Goal: Transaction & Acquisition: Purchase product/service

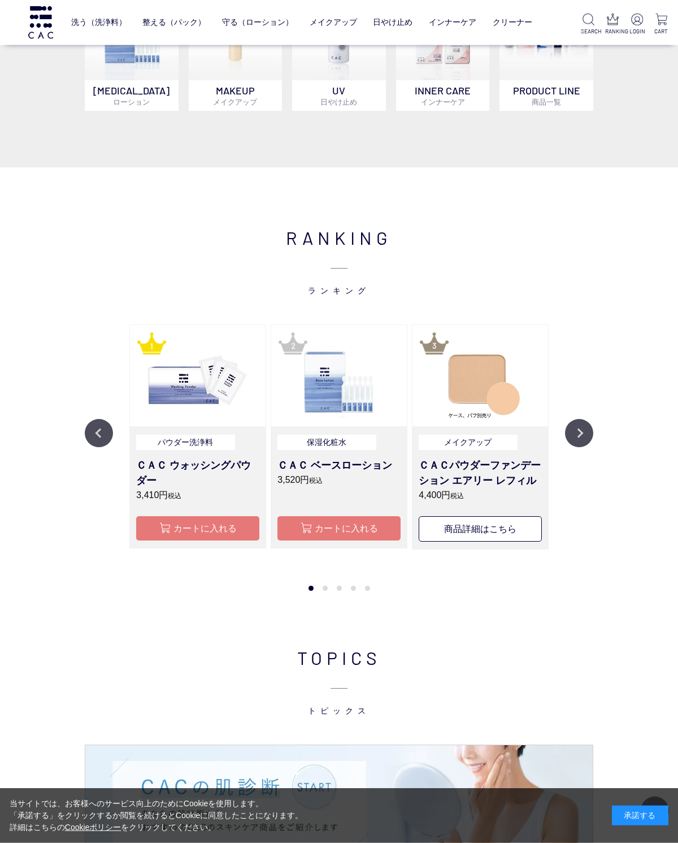
scroll to position [889, 0]
click at [487, 384] on img at bounding box center [481, 375] width 136 height 101
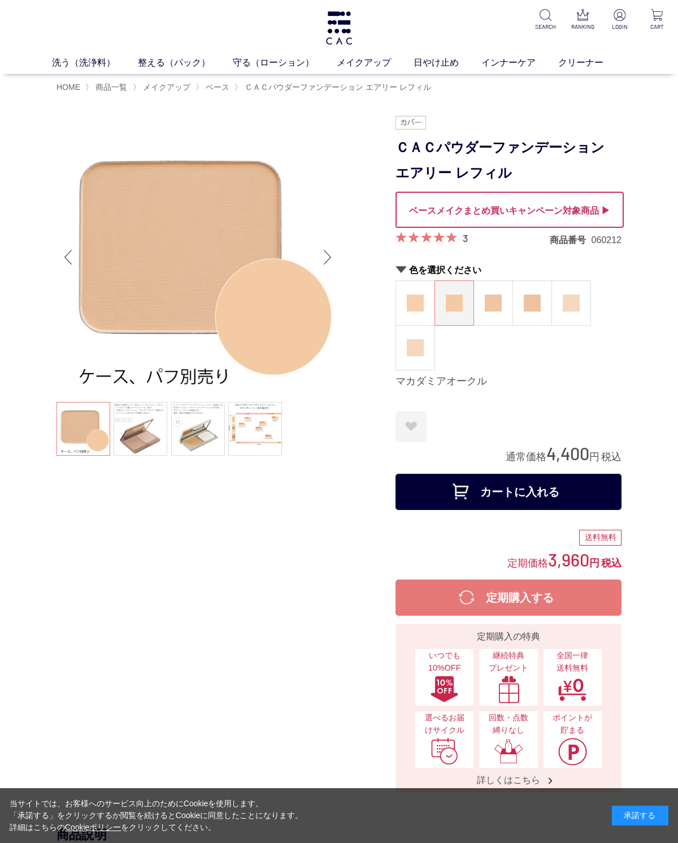
click at [421, 354] on img at bounding box center [415, 347] width 17 height 17
click at [573, 305] on img at bounding box center [571, 303] width 17 height 17
click at [406, 368] on figure at bounding box center [415, 348] width 38 height 44
click at [580, 310] on img at bounding box center [571, 303] width 17 height 17
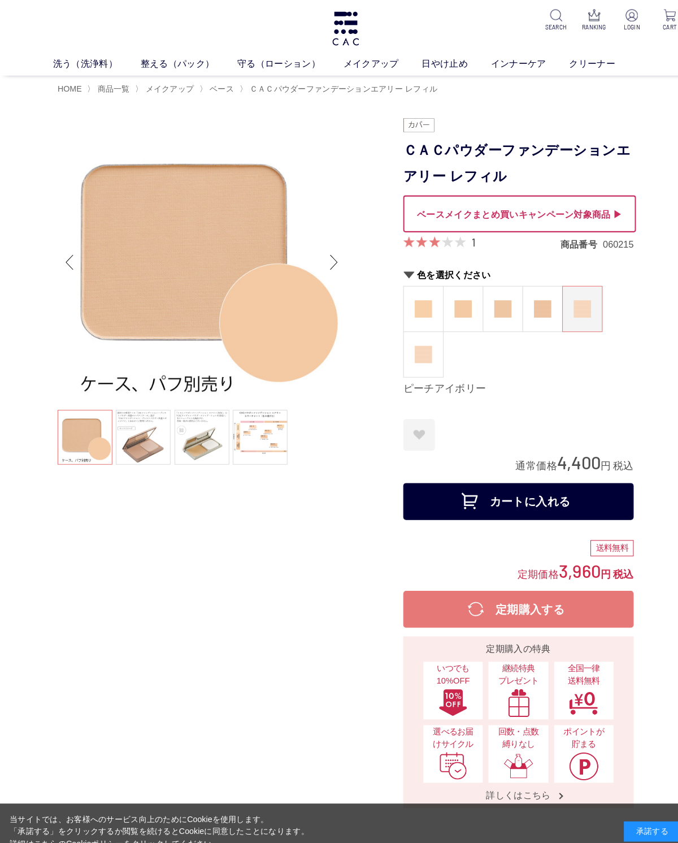
click at [369, 68] on link "メイクアップ" at bounding box center [375, 63] width 77 height 14
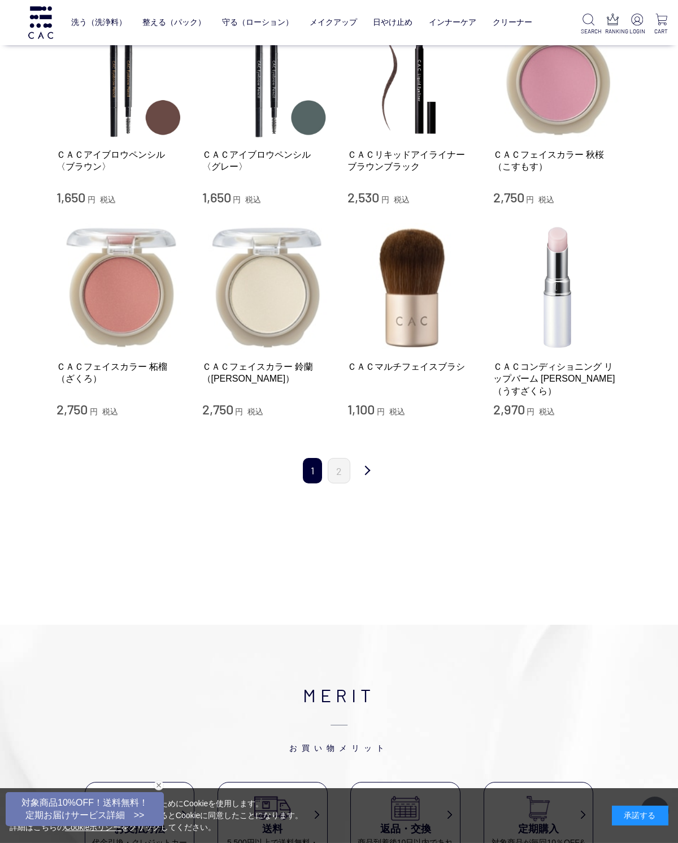
scroll to position [1149, 0]
click at [368, 459] on link "次" at bounding box center [367, 471] width 23 height 27
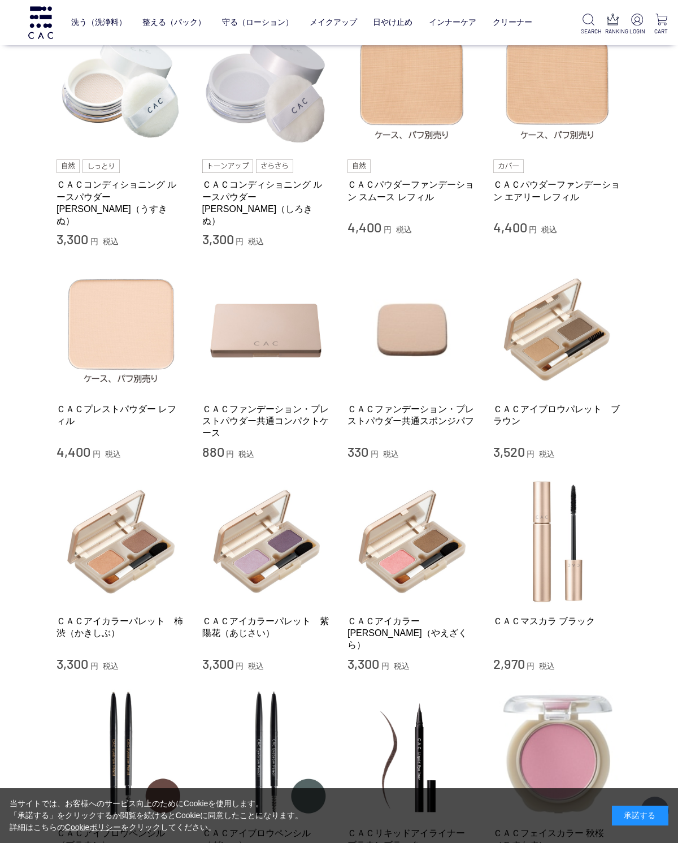
scroll to position [470, 0]
click at [132, 411] on link "ＣＡＣプレストパウダー レフィル" at bounding box center [121, 415] width 129 height 24
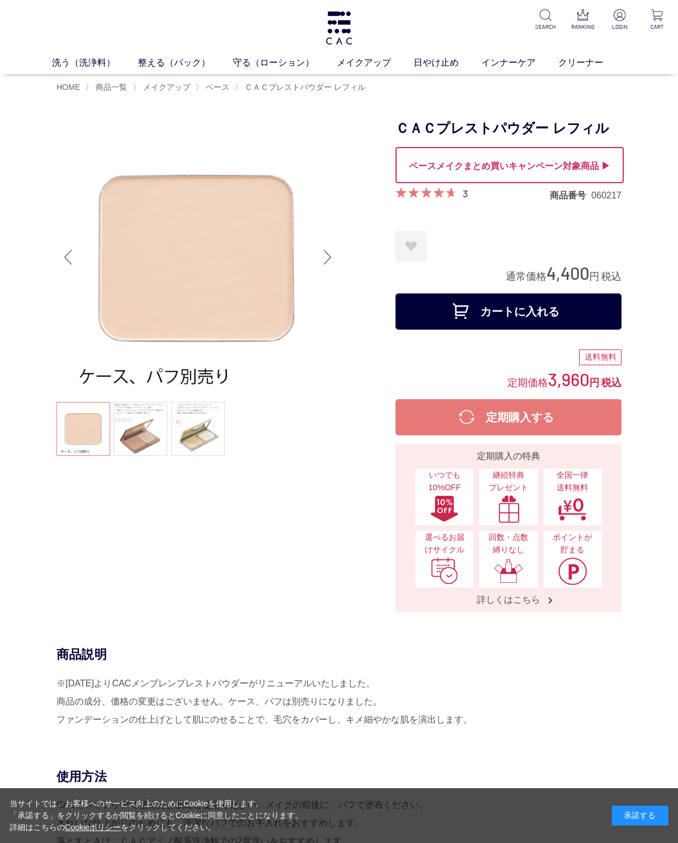
click at [66, 260] on div "Previous slide" at bounding box center [68, 257] width 23 height 45
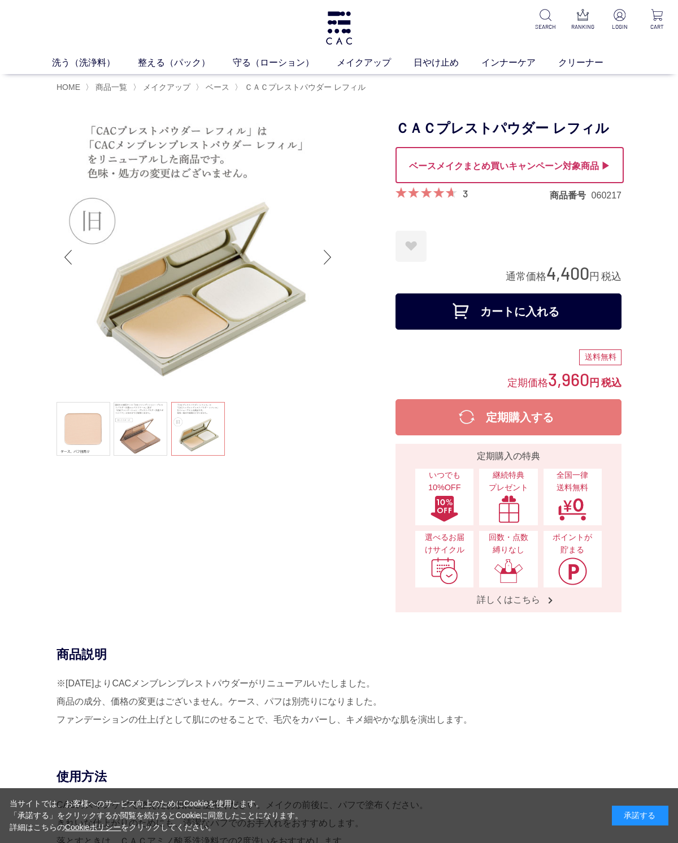
click at [339, 280] on div "Next slide" at bounding box center [328, 257] width 23 height 45
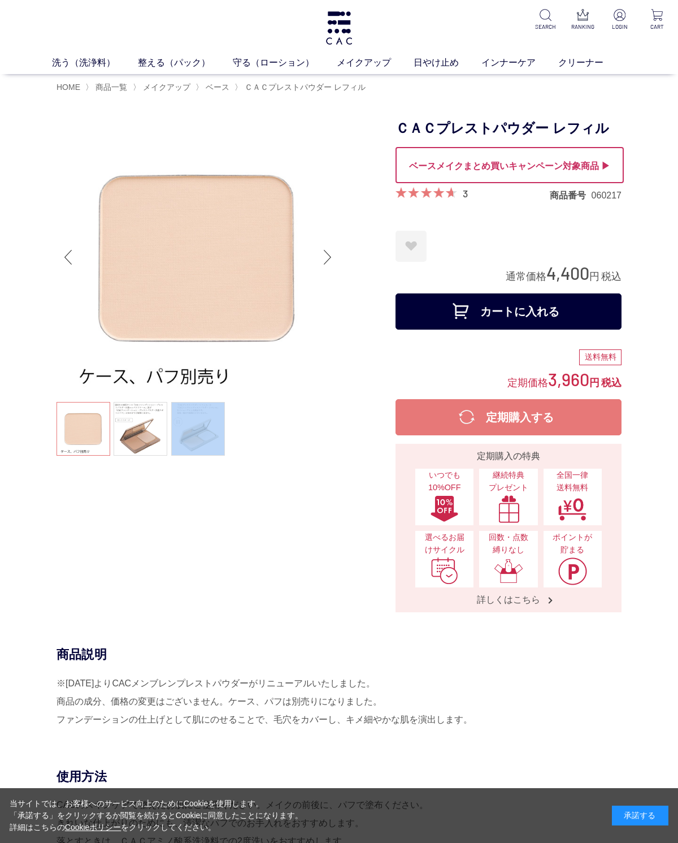
click at [282, 548] on div at bounding box center [226, 364] width 339 height 496
click at [209, 268] on img at bounding box center [198, 257] width 283 height 283
click at [88, 433] on ul at bounding box center [198, 430] width 283 height 57
click at [176, 90] on span "メイクアップ" at bounding box center [166, 87] width 47 height 9
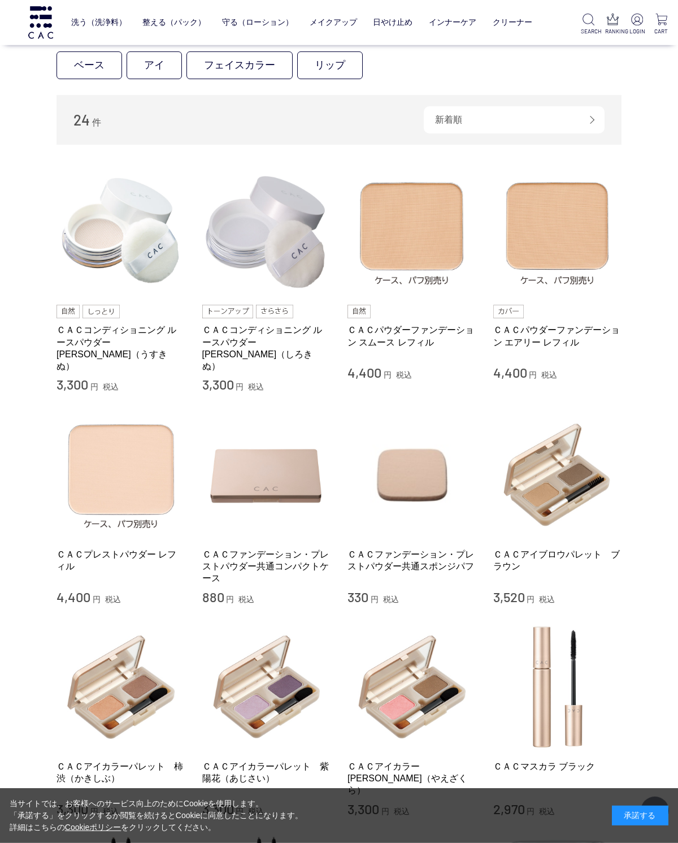
scroll to position [325, 0]
click at [570, 344] on link "ＣＡＣパウダーファンデーション エアリー レフィル" at bounding box center [558, 336] width 129 height 24
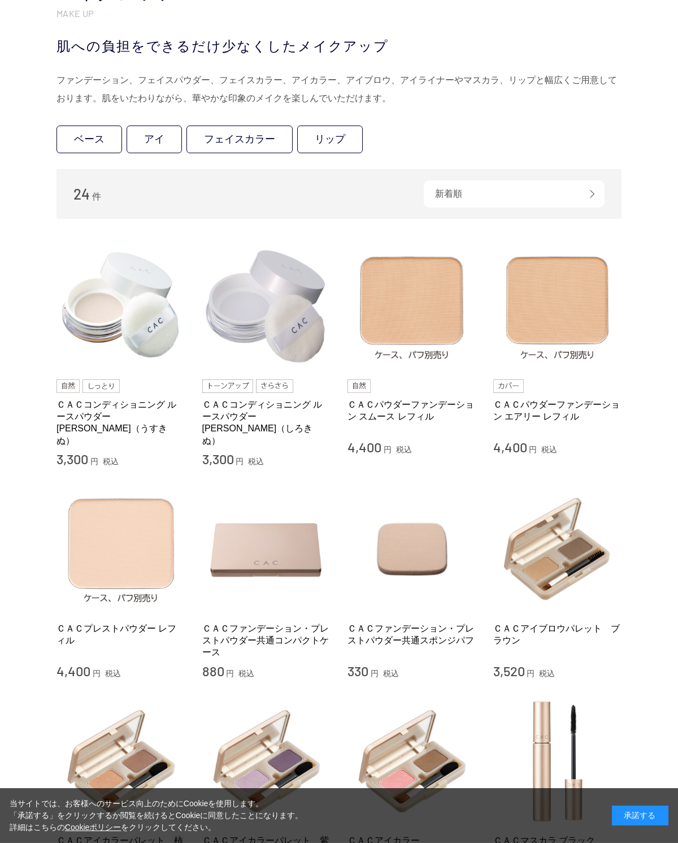
scroll to position [353, 0]
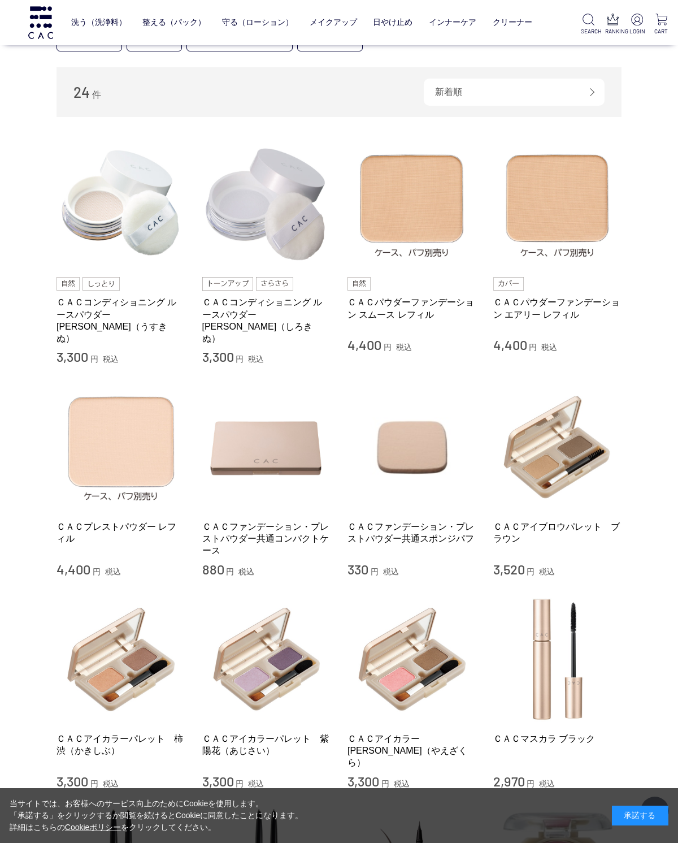
click at [419, 317] on link "ＣＡＣパウダーファンデーション スムース レフィル" at bounding box center [412, 308] width 129 height 24
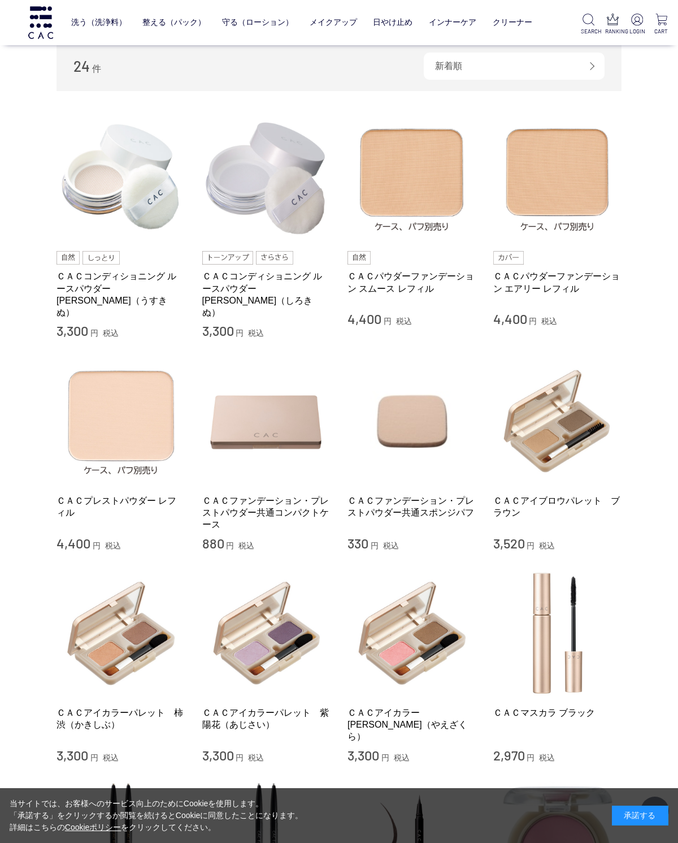
scroll to position [386, 0]
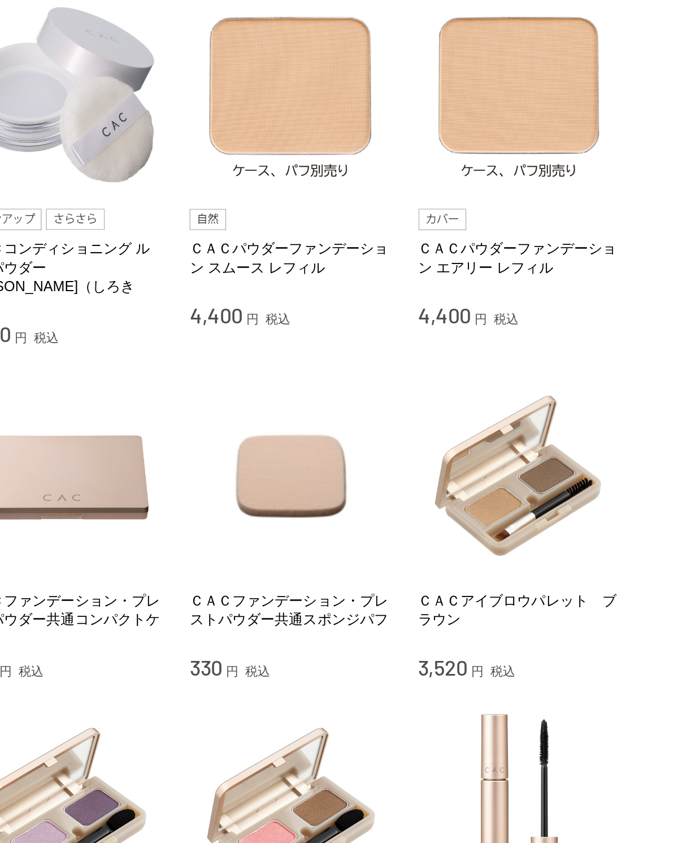
click at [348, 303] on div "4,400 円 税込" at bounding box center [412, 312] width 129 height 18
click at [348, 263] on link "ＣＡＣパウダーファンデーション スムース レフィル" at bounding box center [412, 275] width 129 height 24
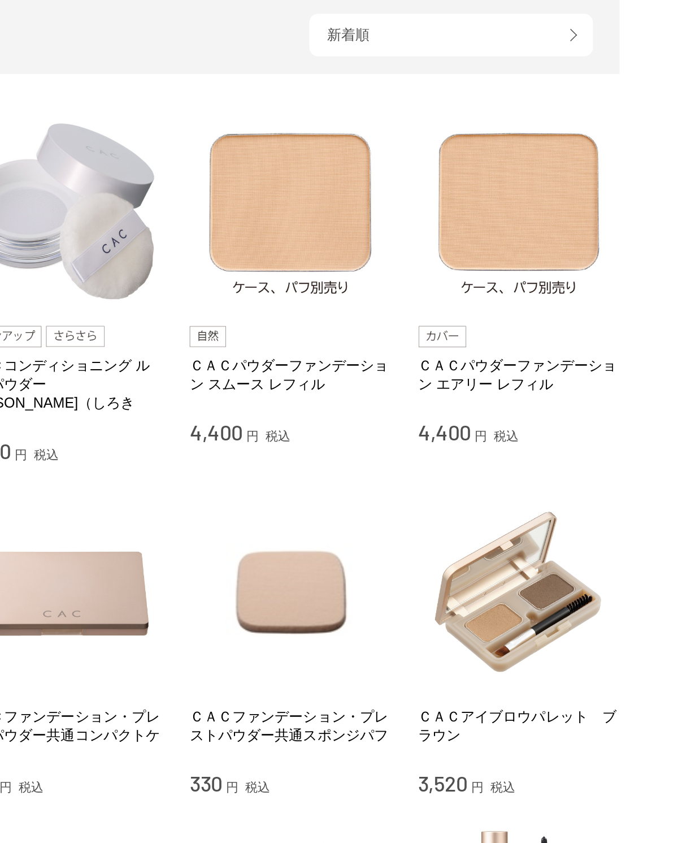
scroll to position [209, 0]
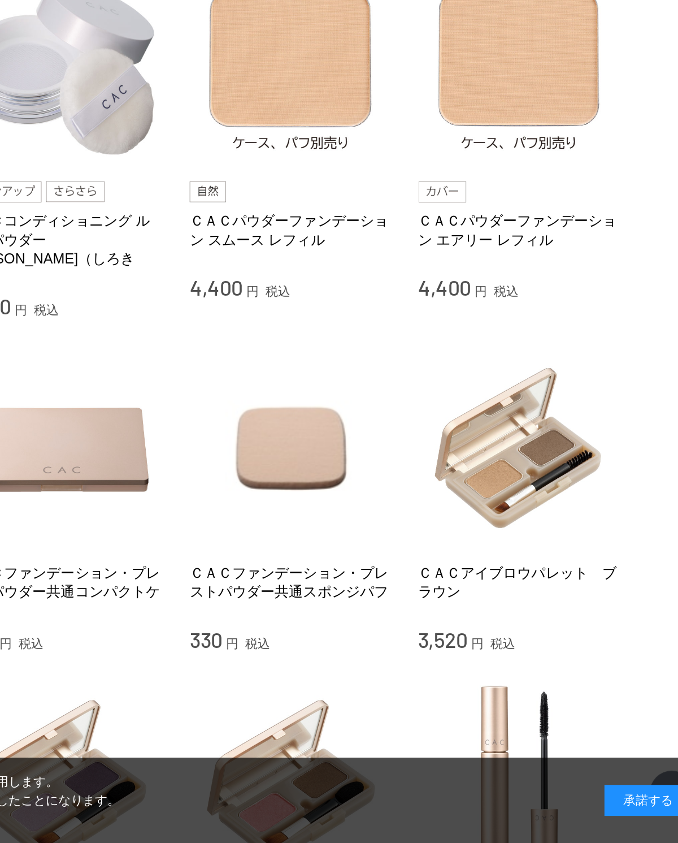
click at [494, 440] on link "ＣＡＣパウダーファンデーション エアリー レフィル" at bounding box center [558, 452] width 129 height 24
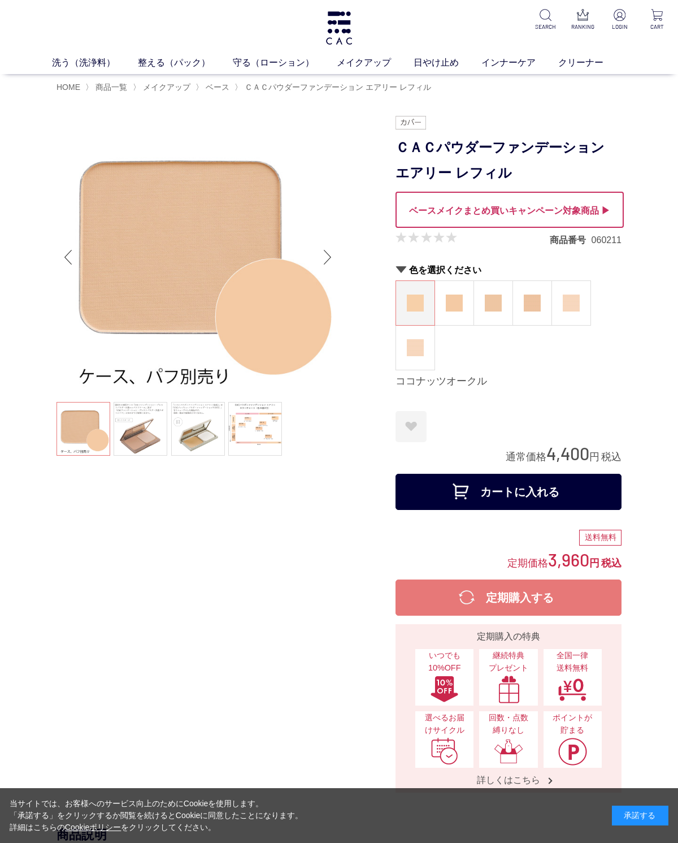
click at [414, 365] on figure at bounding box center [415, 348] width 38 height 44
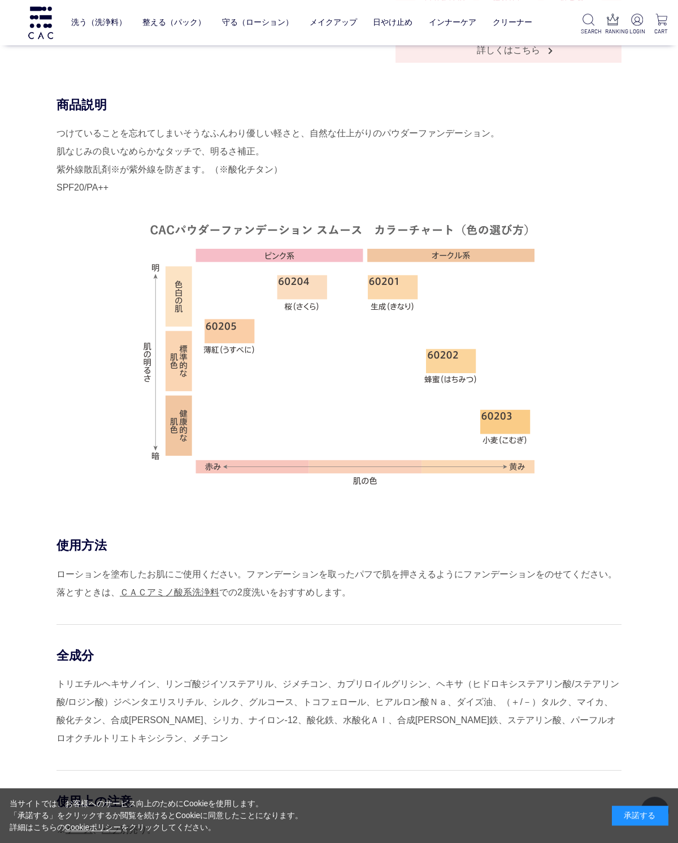
scroll to position [619, 0]
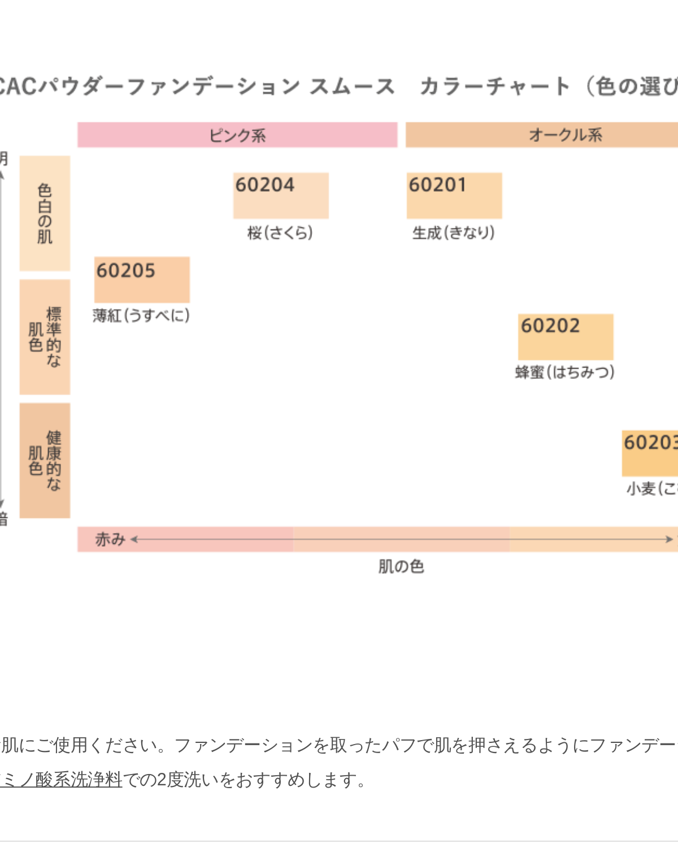
click at [153, 207] on img at bounding box center [339, 348] width 396 height 283
click at [152, 207] on img at bounding box center [339, 348] width 396 height 283
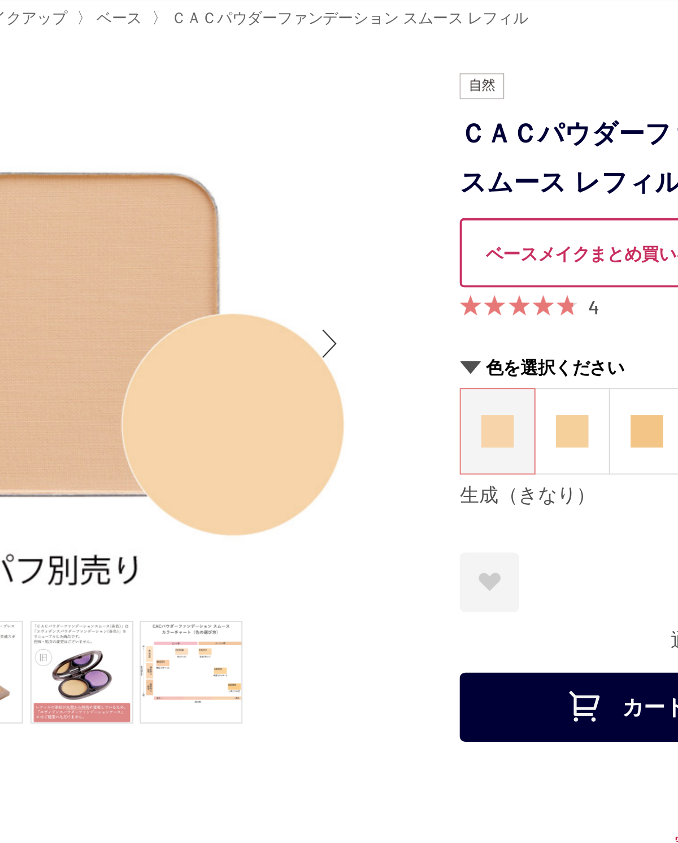
scroll to position [77, 0]
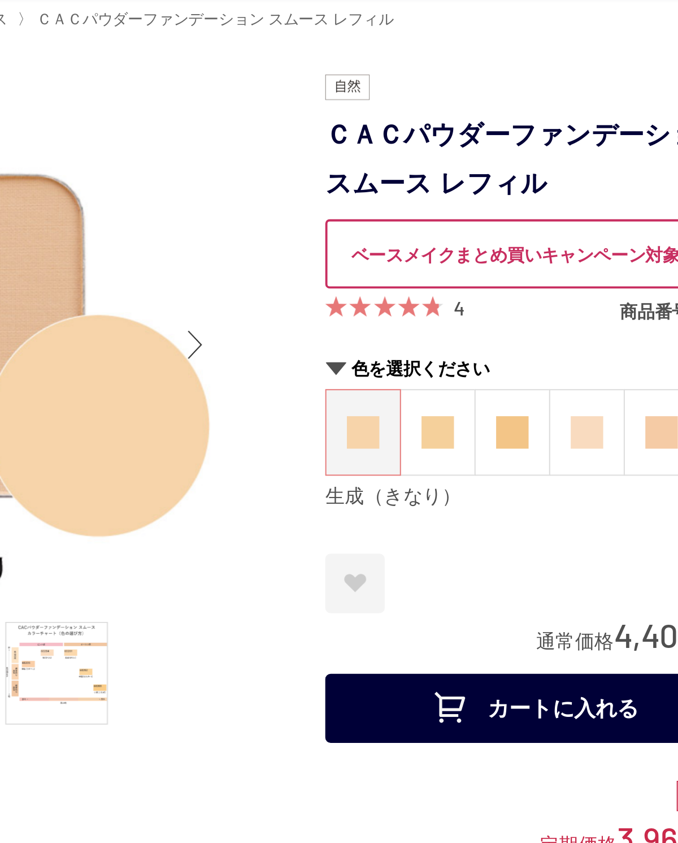
click at [524, 234] on img at bounding box center [532, 226] width 17 height 17
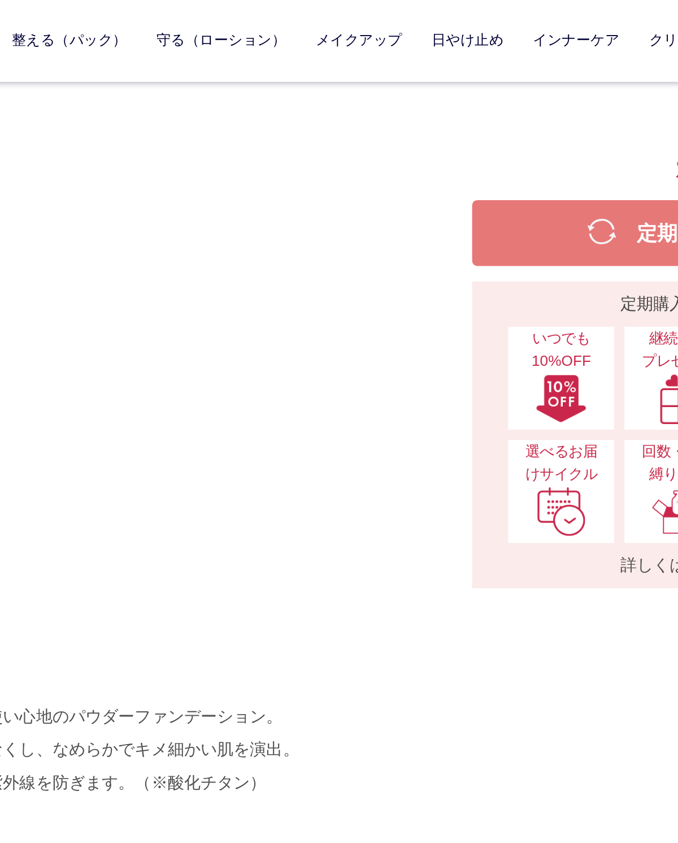
scroll to position [379, 0]
